Goal: Information Seeking & Learning: Learn about a topic

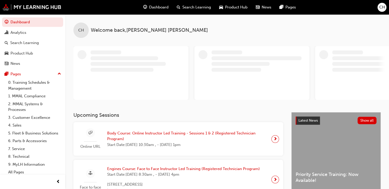
click at [386, 5] on div "CH" at bounding box center [382, 7] width 9 height 9
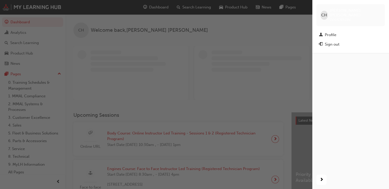
click at [307, 11] on div "button" at bounding box center [156, 94] width 313 height 189
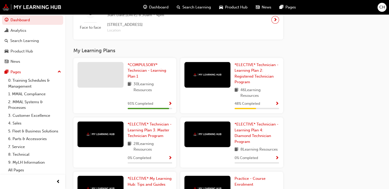
scroll to position [610, 0]
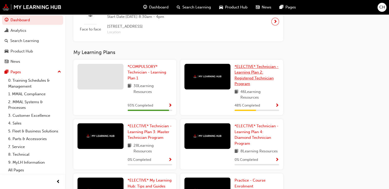
click at [236, 66] on span "*ELECTIVE* Technician - Learning Plan 2: Registered Technician Program" at bounding box center [257, 75] width 44 height 22
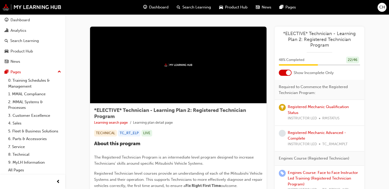
click at [290, 74] on div at bounding box center [288, 72] width 5 height 5
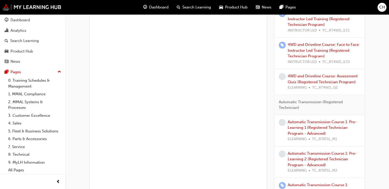
scroll to position [1261, 0]
click at [303, 120] on link "Automatic Transmission Course 1: Pre-Learning 1 (Registered Technician Program …" at bounding box center [322, 127] width 69 height 16
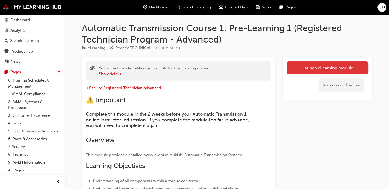
click at [310, 66] on link "Launch eLearning module" at bounding box center [327, 67] width 81 height 13
